Goal: Navigation & Orientation: Find specific page/section

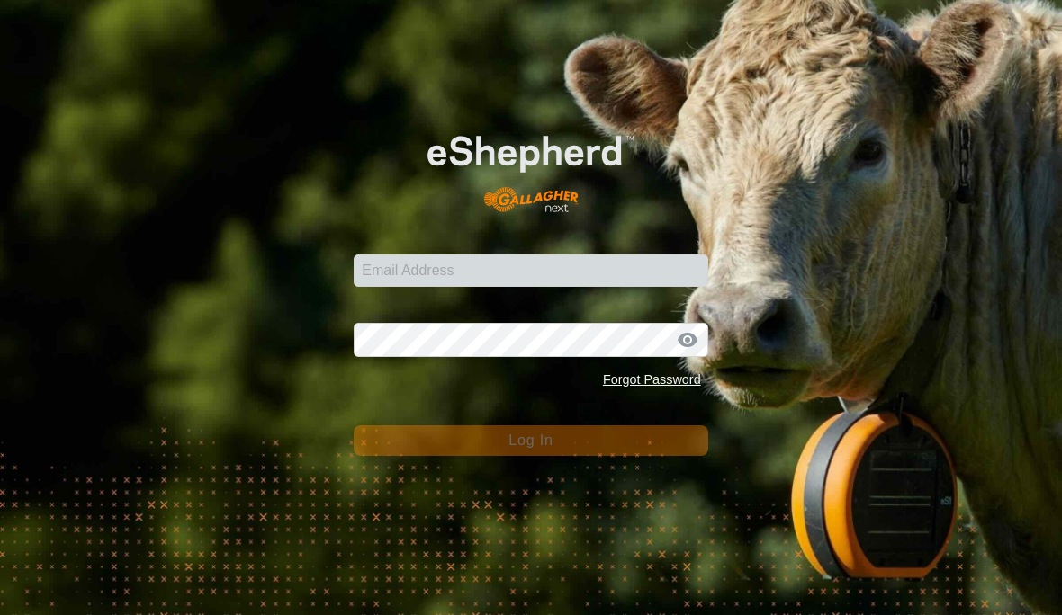
click at [413, 264] on input "Email Address" at bounding box center [531, 271] width 354 height 32
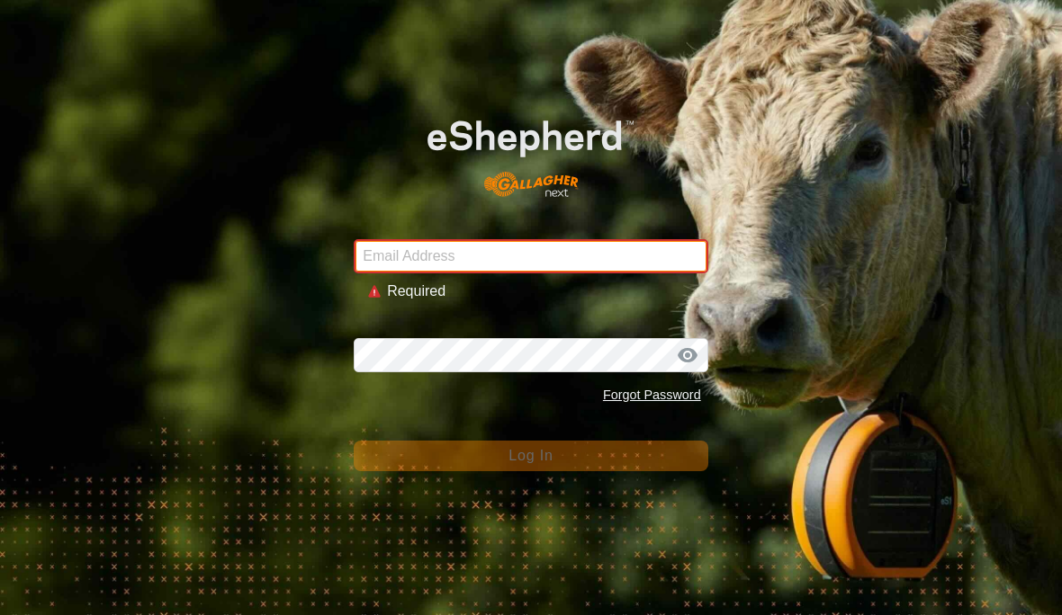
type input "[EMAIL_ADDRESS][DOMAIN_NAME]"
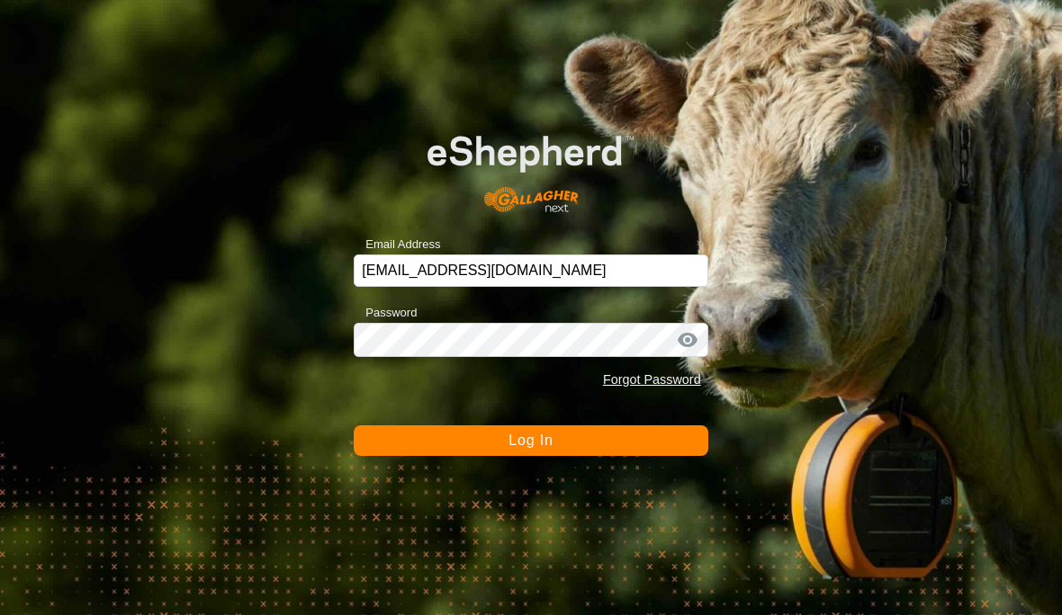
click at [442, 438] on button "Log In" at bounding box center [531, 441] width 354 height 31
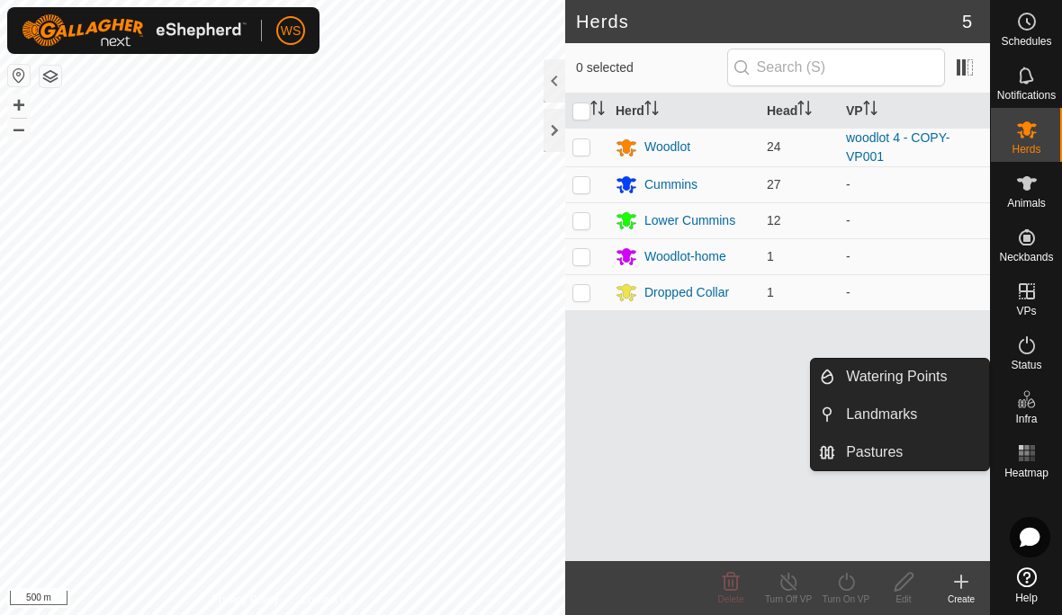
click at [911, 422] on span "Landmarks" at bounding box center [881, 415] width 71 height 22
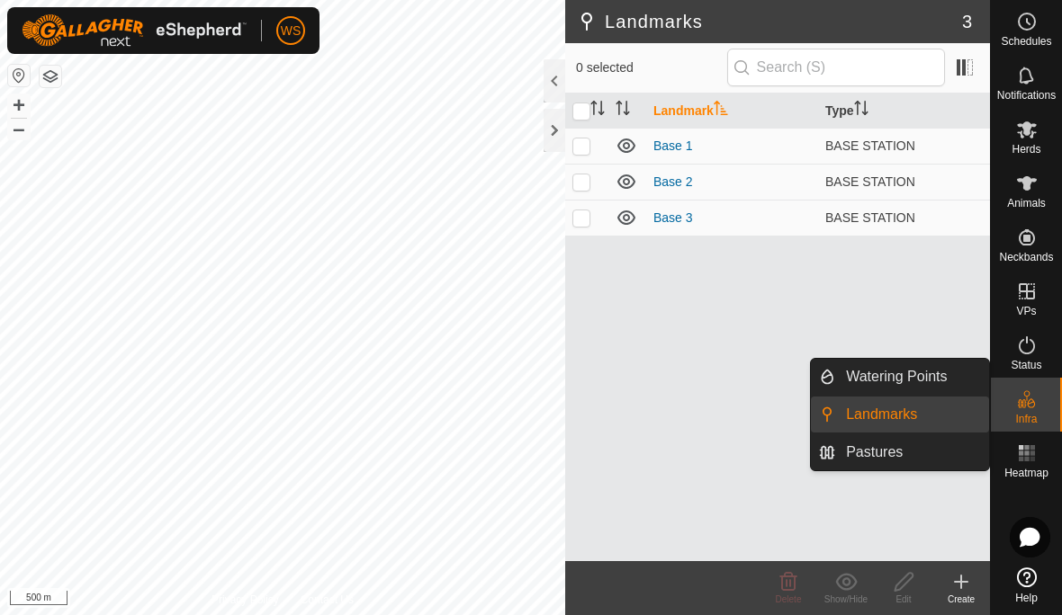
click at [906, 460] on link "Pastures" at bounding box center [912, 453] width 154 height 36
